Goal: Communication & Community: Connect with others

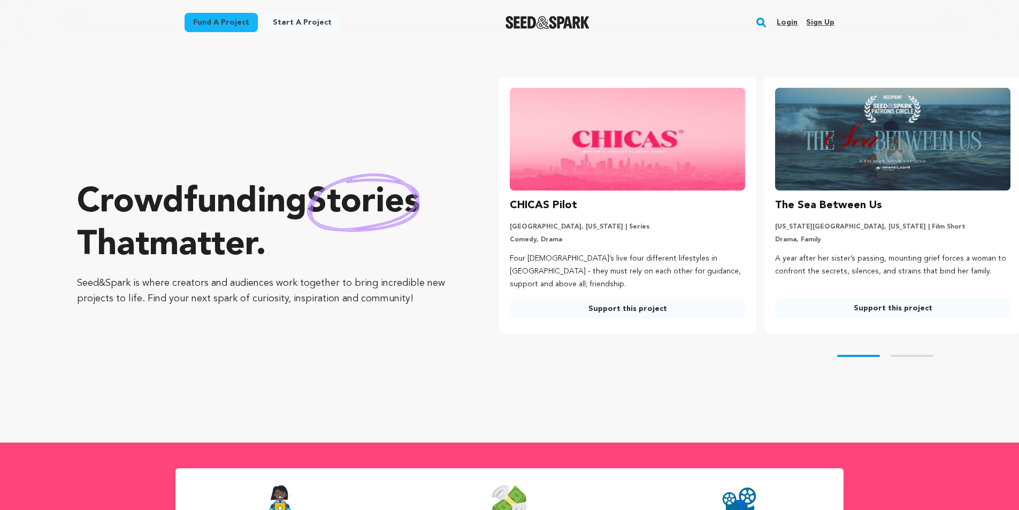
click at [787, 25] on link "Login" at bounding box center [787, 22] width 21 height 17
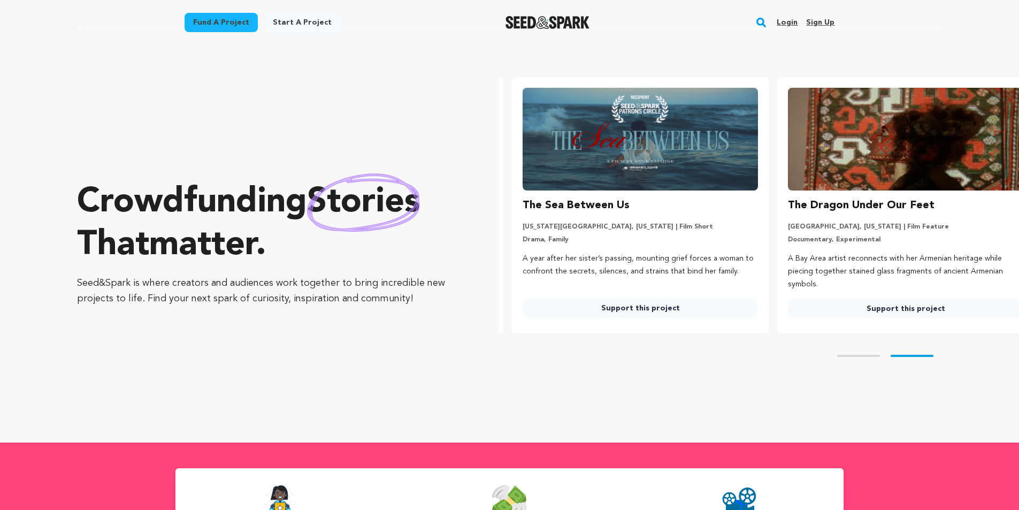
scroll to position [0, 274]
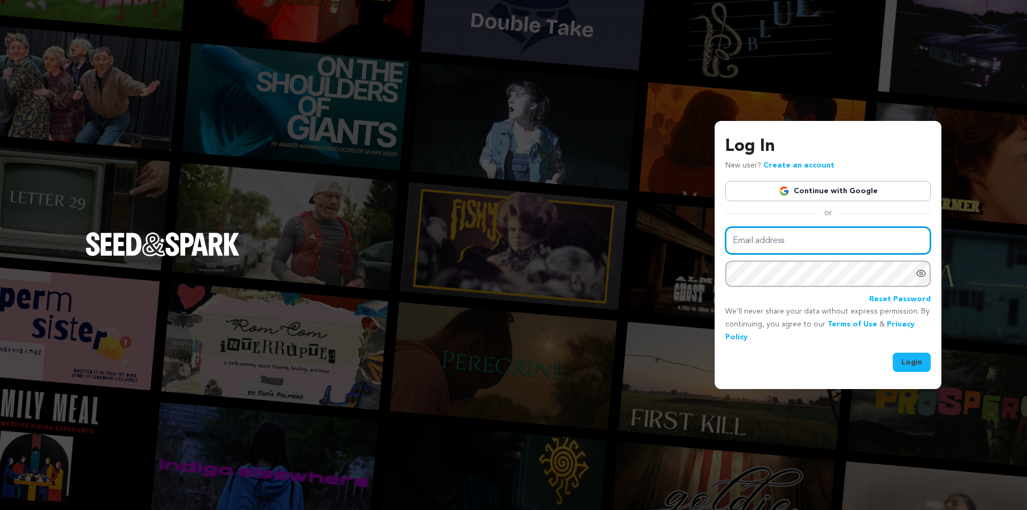
type input "edgar05_0913@hotmail.com"
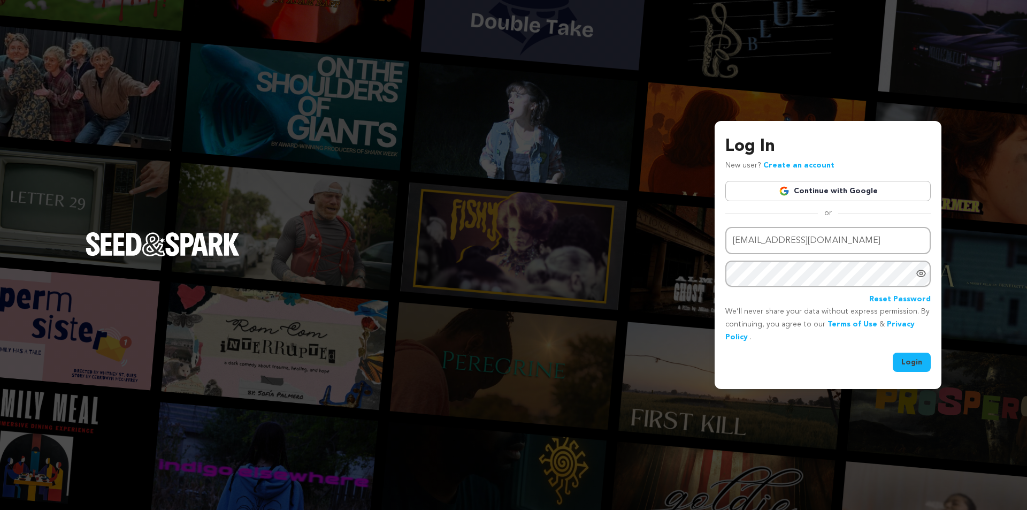
click at [921, 353] on button "Login" at bounding box center [912, 362] width 38 height 19
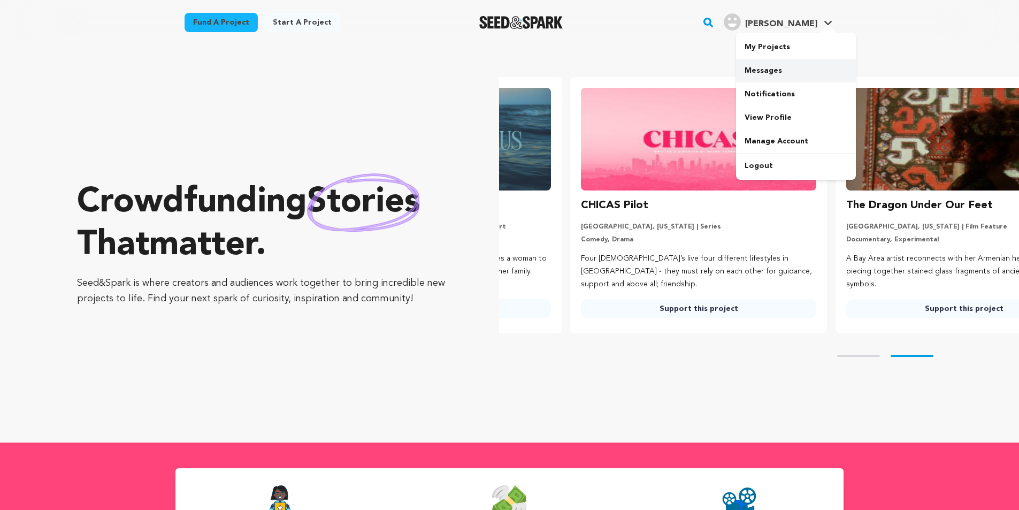
click at [761, 68] on link "Messages" at bounding box center [796, 71] width 120 height 24
